Goal: Transaction & Acquisition: Purchase product/service

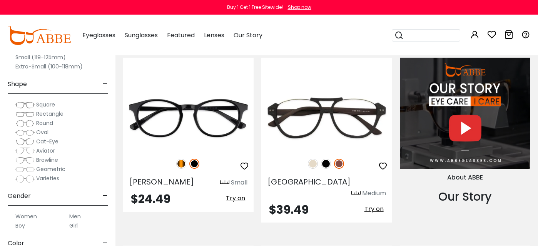
scroll to position [724, 0]
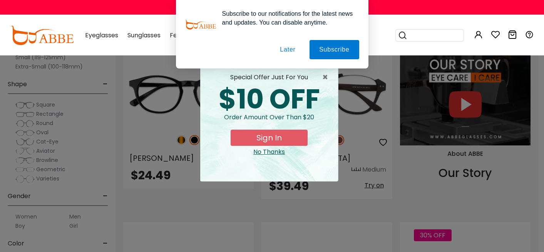
click at [0, 0] on button "Later" at bounding box center [0, 0] width 0 height 0
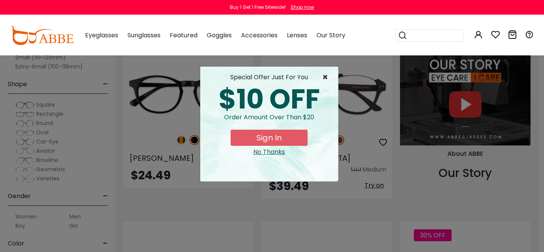
click at [324, 77] on span "×" at bounding box center [327, 77] width 10 height 9
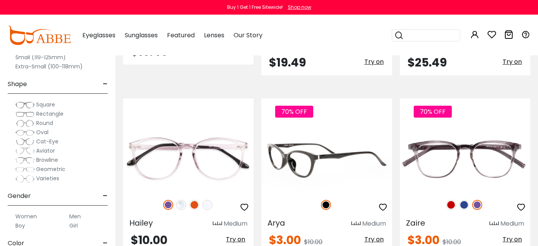
scroll to position [2870, 0]
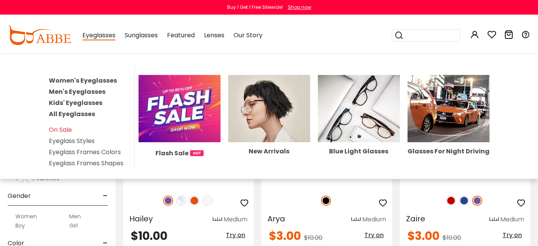
click at [78, 93] on link "Men's Eyeglasses" at bounding box center [77, 91] width 57 height 9
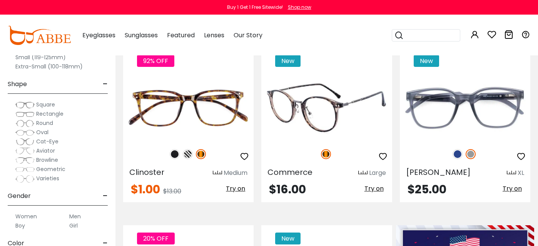
scroll to position [181, 0]
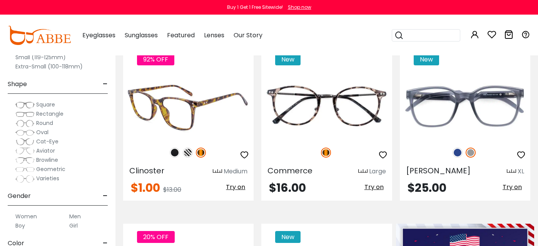
click at [173, 153] on img at bounding box center [175, 153] width 10 height 10
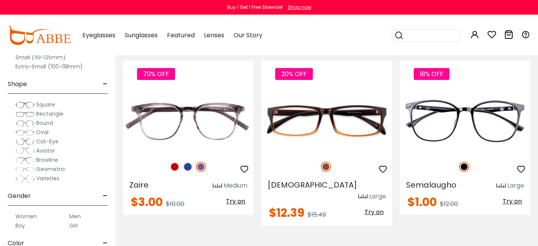
scroll to position [540, 0]
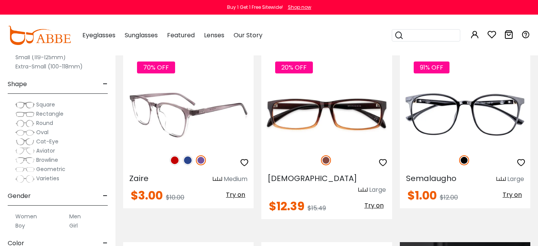
click at [187, 159] on img at bounding box center [188, 160] width 10 height 10
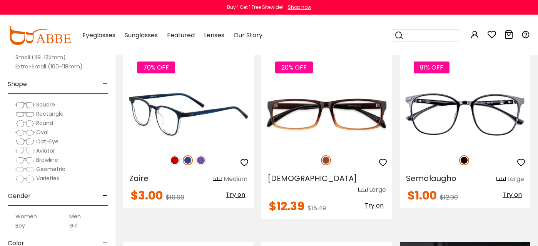
click at [200, 159] on img at bounding box center [201, 160] width 10 height 10
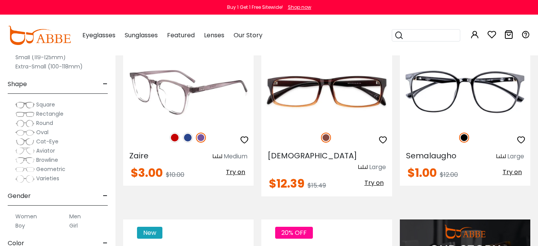
scroll to position [564, 0]
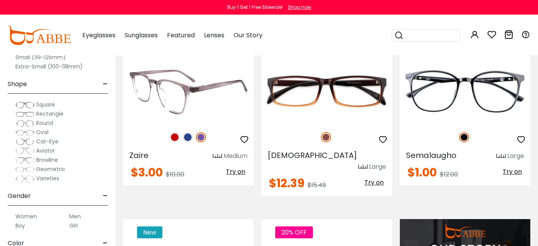
click at [188, 139] on img at bounding box center [188, 137] width 10 height 10
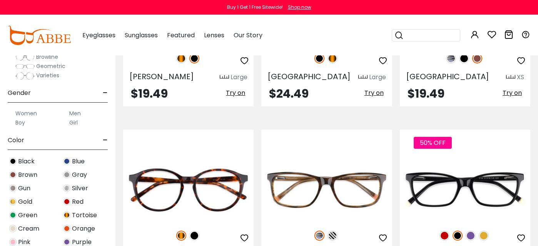
scroll to position [3596, 0]
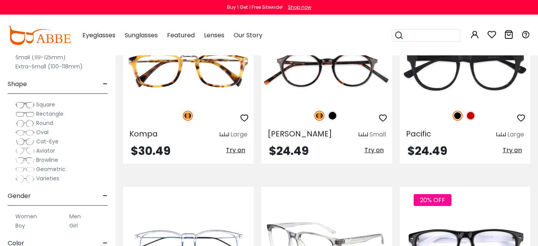
scroll to position [680, 0]
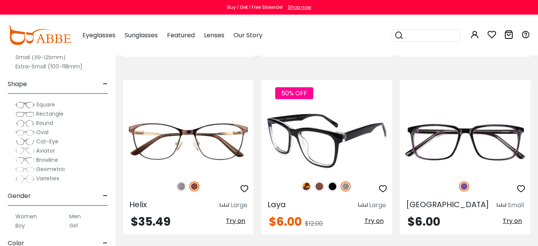
click at [332, 188] on img at bounding box center [332, 187] width 10 height 10
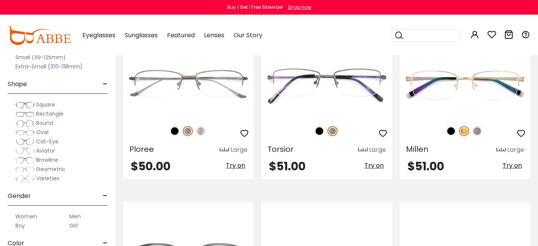
scroll to position [3704, 0]
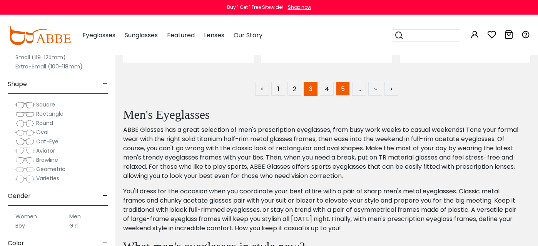
click at [344, 82] on link "5" at bounding box center [343, 89] width 14 height 14
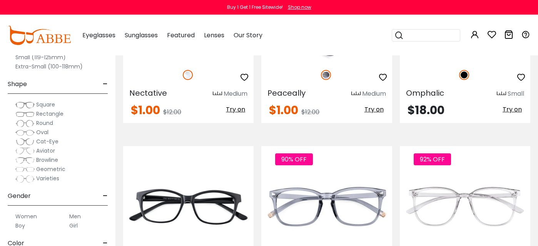
scroll to position [339, 0]
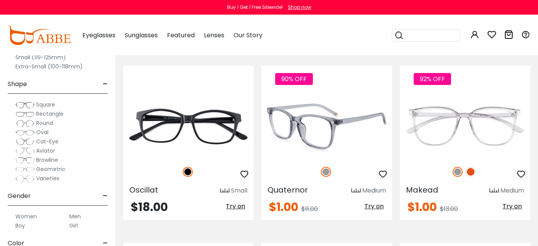
click at [286, 175] on div "90% OFF" at bounding box center [326, 172] width 130 height 16
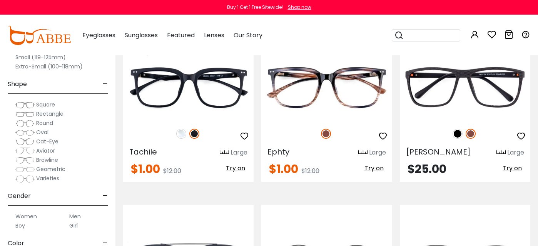
scroll to position [2445, 0]
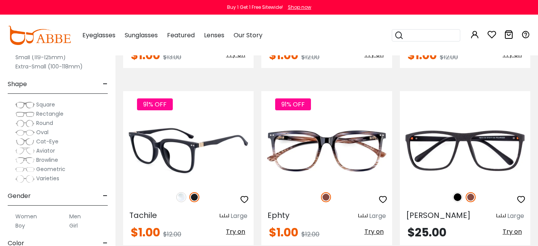
click at [182, 215] on div "Tachile Large" at bounding box center [188, 214] width 130 height 12
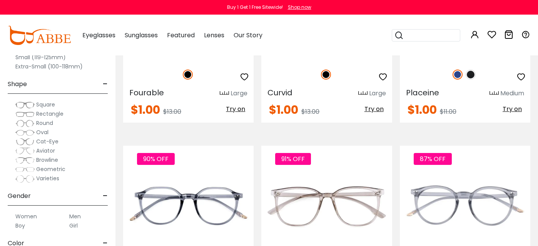
scroll to position [717, 0]
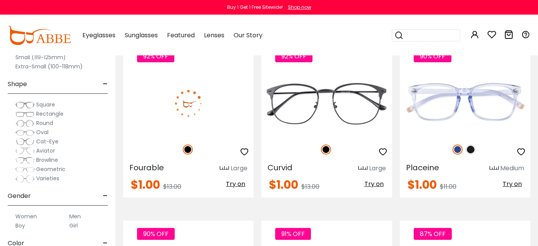
click at [155, 142] on div "92% OFF" at bounding box center [188, 150] width 130 height 16
click at [196, 112] on img at bounding box center [188, 103] width 130 height 65
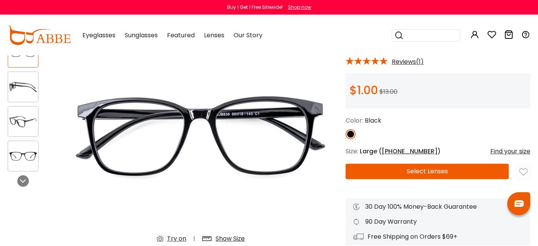
click at [385, 168] on button "Select Lenses" at bounding box center [426, 171] width 163 height 15
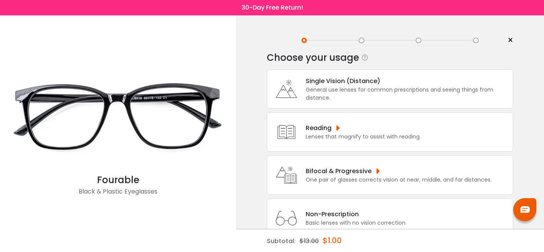
click at [369, 101] on div "General use lenses for common prescriptions and seeing things from distance." at bounding box center [406, 94] width 203 height 16
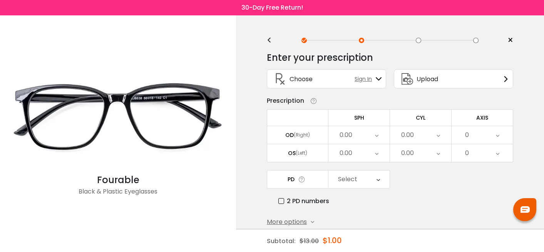
click at [367, 135] on div "0.00" at bounding box center [358, 135] width 61 height 18
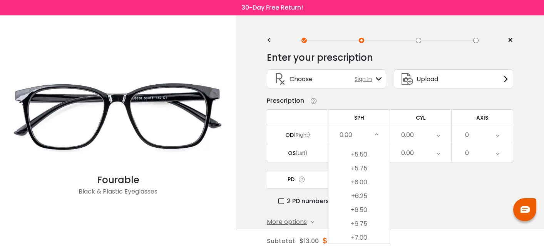
scroll to position [1418, 0]
click at [362, 206] on li "+6.25" at bounding box center [358, 201] width 61 height 14
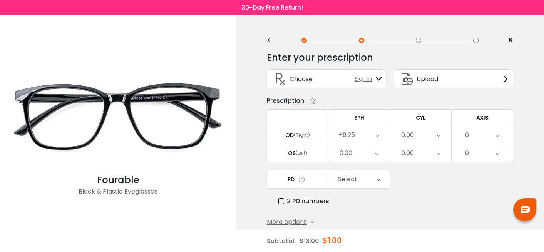
click at [427, 130] on div "0.00" at bounding box center [420, 135] width 61 height 18
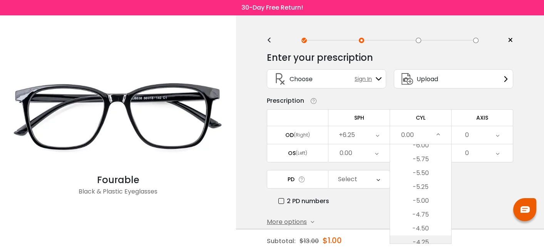
scroll to position [16, 0]
click at [426, 229] on li "-4.25" at bounding box center [420, 232] width 61 height 14
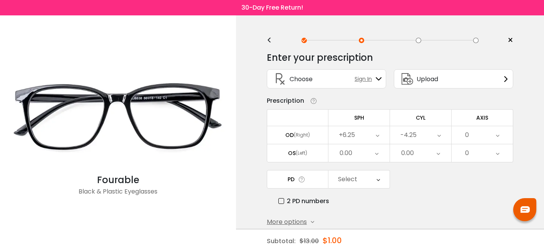
click at [470, 136] on div "0" at bounding box center [481, 135] width 61 height 18
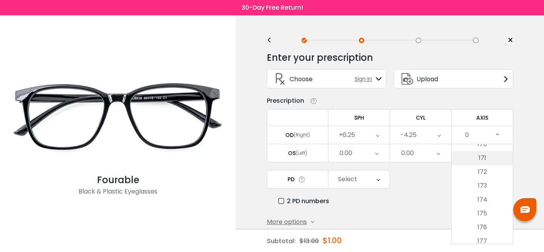
scroll to position [2361, 0]
click at [483, 148] on li "170" at bounding box center [481, 145] width 61 height 14
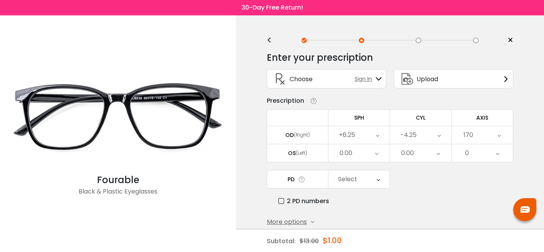
click at [470, 156] on div "0" at bounding box center [481, 153] width 61 height 18
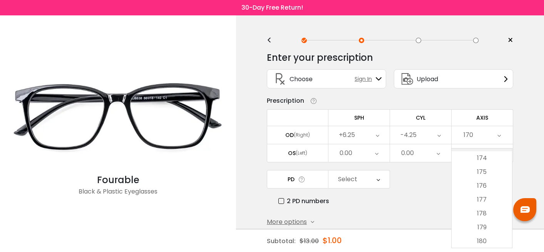
scroll to position [2407, 0]
click at [482, 243] on li "180" at bounding box center [481, 241] width 60 height 14
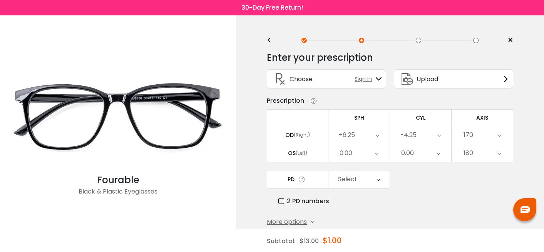
click at [416, 148] on div "0.00" at bounding box center [420, 153] width 61 height 18
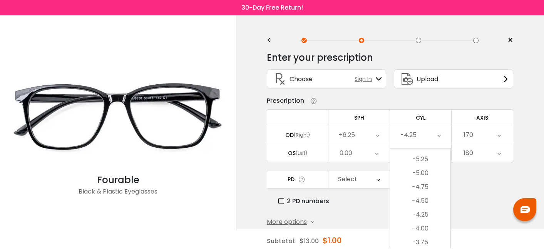
scroll to position [0, 0]
click at [423, 220] on li "-4.75" at bounding box center [420, 225] width 60 height 14
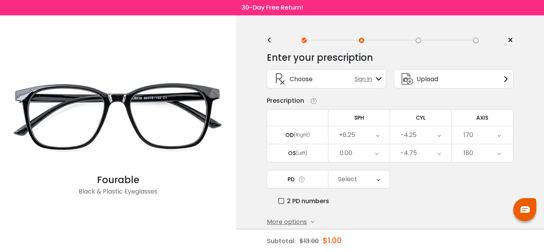
click at [339, 159] on div "0.00" at bounding box center [345, 152] width 13 height 15
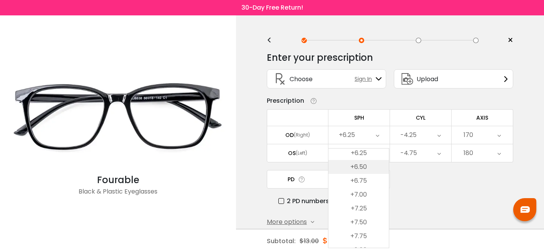
scroll to position [1456, 0]
click at [359, 171] on li "+6.25" at bounding box center [358, 167] width 60 height 14
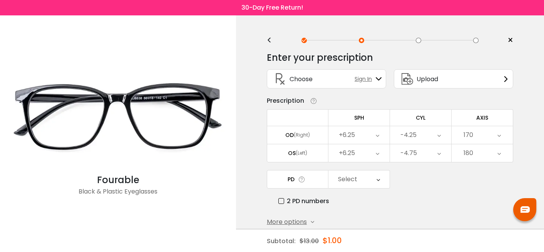
click at [348, 181] on div "Select" at bounding box center [347, 179] width 19 height 15
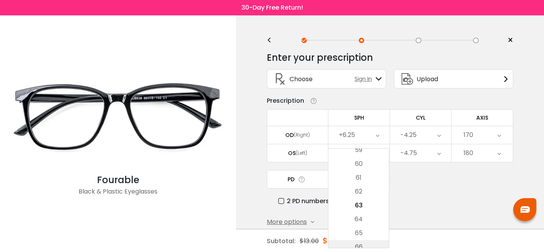
click at [368, 243] on li "66" at bounding box center [358, 247] width 60 height 14
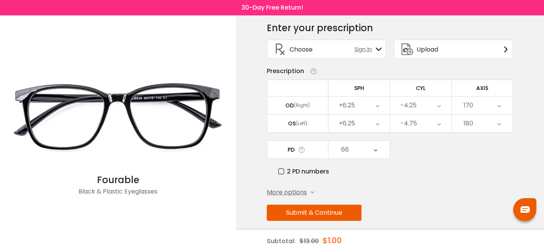
scroll to position [38, 0]
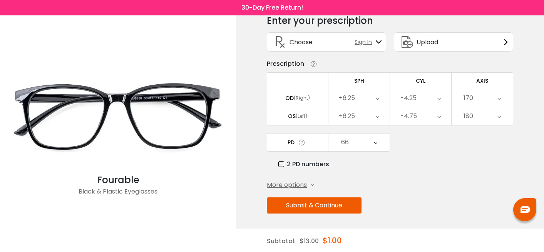
click at [323, 200] on button "Submit & Continue" at bounding box center [314, 205] width 95 height 16
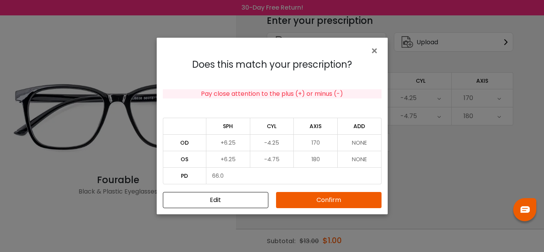
click at [327, 193] on button "Confirm" at bounding box center [328, 200] width 105 height 16
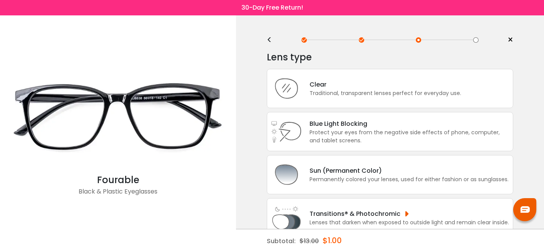
scroll to position [0, 0]
click at [455, 150] on div "Blue Light Blocking Blue Light Blocking Blue Light blocking lenses offer the be…" at bounding box center [390, 131] width 246 height 39
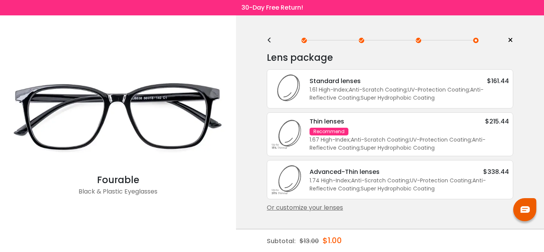
click at [407, 93] on span ";" at bounding box center [406, 90] width 1 height 8
